Goal: Task Accomplishment & Management: Manage account settings

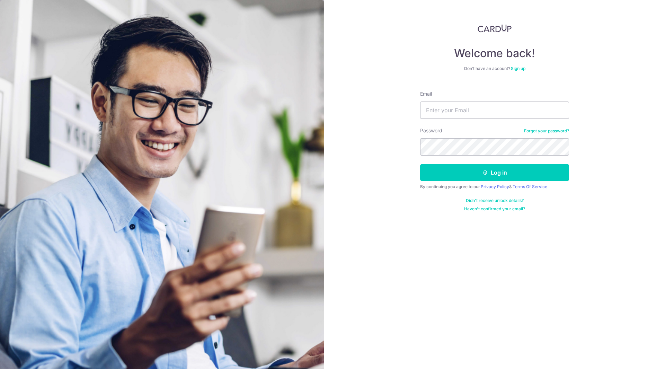
click at [494, 120] on form "Email Password Forgot your password? Log in By continuing you agree to our Priv…" at bounding box center [494, 148] width 149 height 126
click at [482, 113] on input "Email" at bounding box center [494, 110] width 149 height 17
type input "[EMAIL_ADDRESS][DOMAIN_NAME]"
click at [420, 164] on button "Log in" at bounding box center [494, 172] width 149 height 17
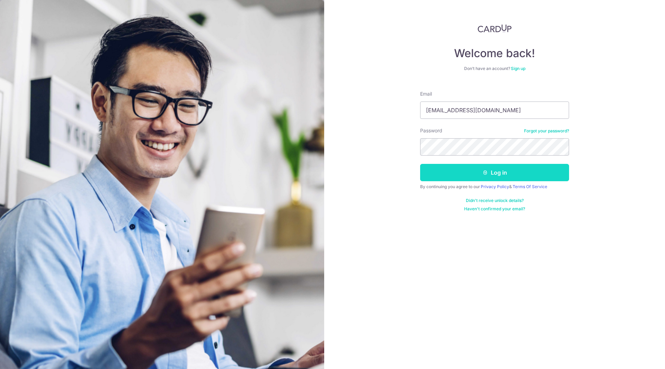
click at [443, 173] on button "Log in" at bounding box center [494, 172] width 149 height 17
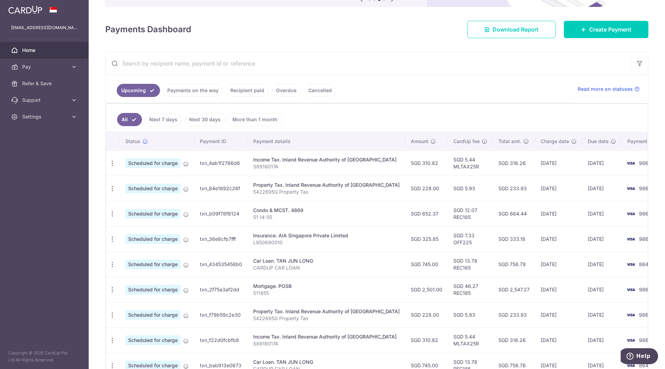
scroll to position [82, 0]
